Goal: Navigation & Orientation: Find specific page/section

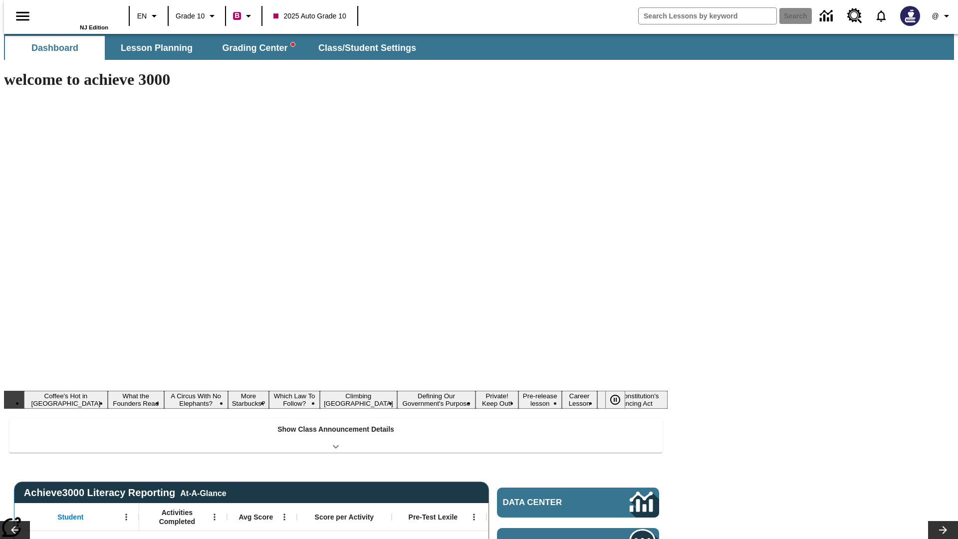
type input "-1"
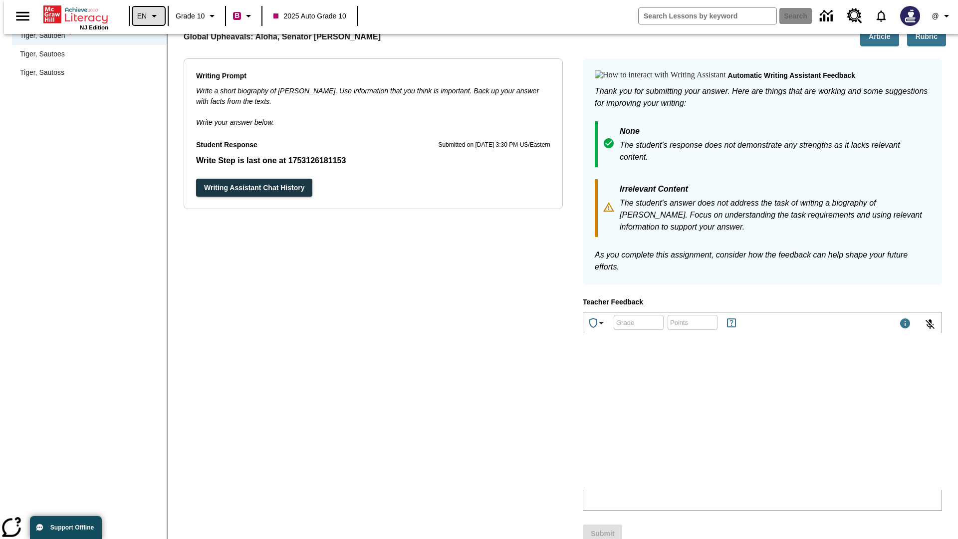
click at [148, 16] on icon "Language: EN, Select a language" at bounding box center [154, 16] width 12 height 12
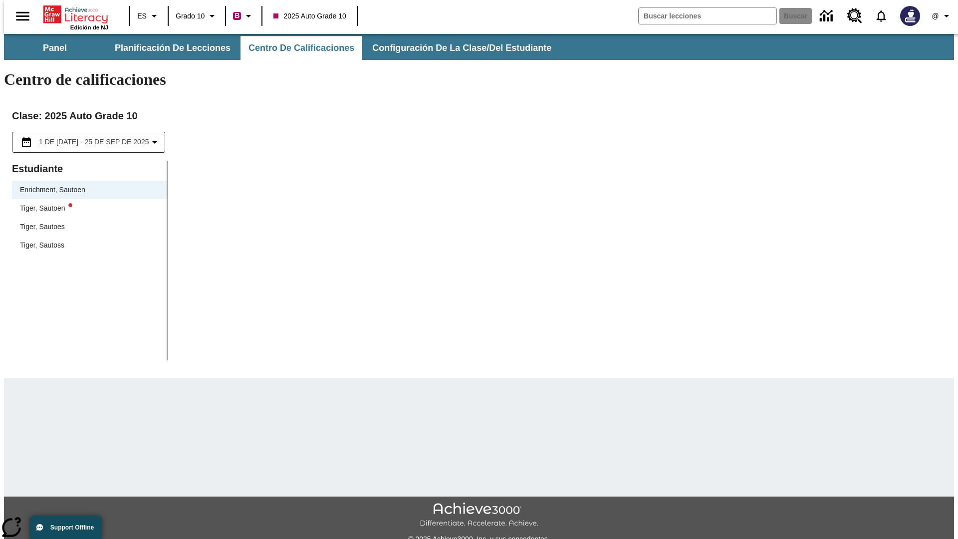
click at [86, 203] on div "Tiger, Sautoen" at bounding box center [89, 208] width 139 height 10
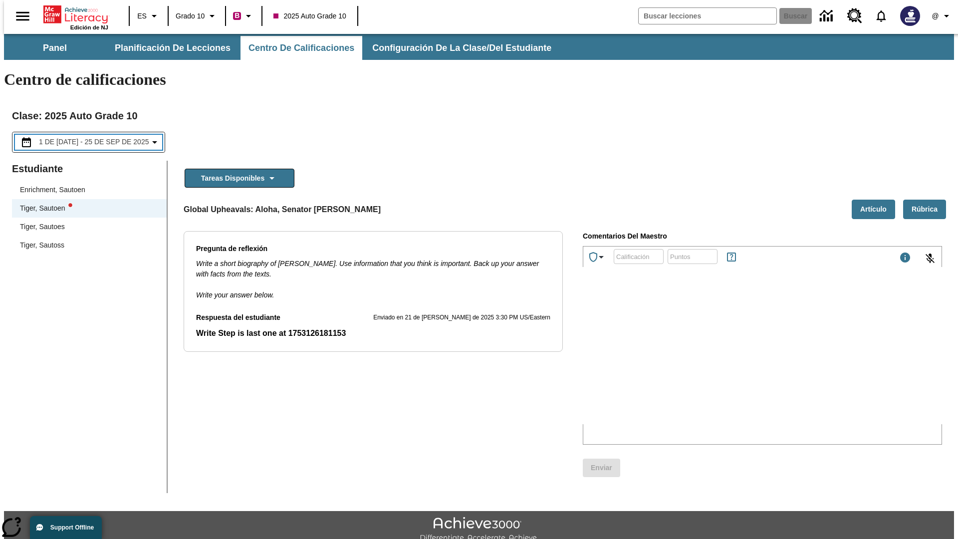
scroll to position [22, 0]
